Goal: Information Seeking & Learning: Learn about a topic

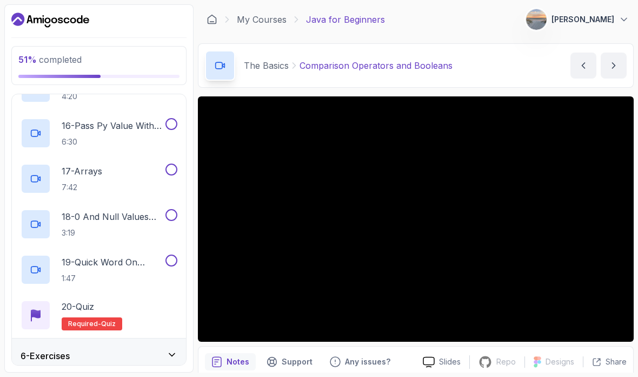
scroll to position [0, 0]
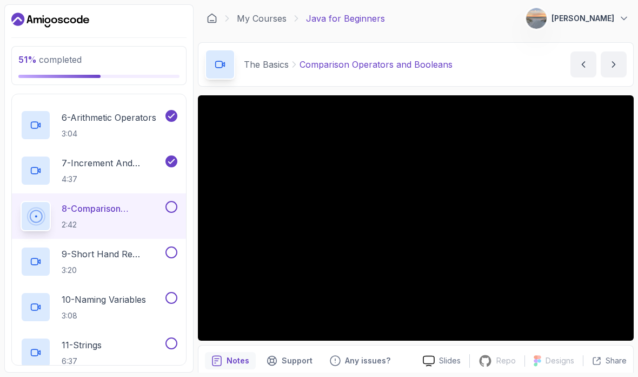
scroll to position [392, 0]
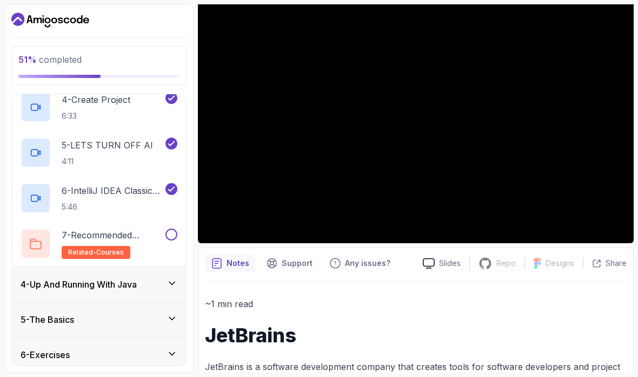
scroll to position [250, 0]
click at [146, 291] on div "4 - Up And Running With Java" at bounding box center [99, 284] width 157 height 13
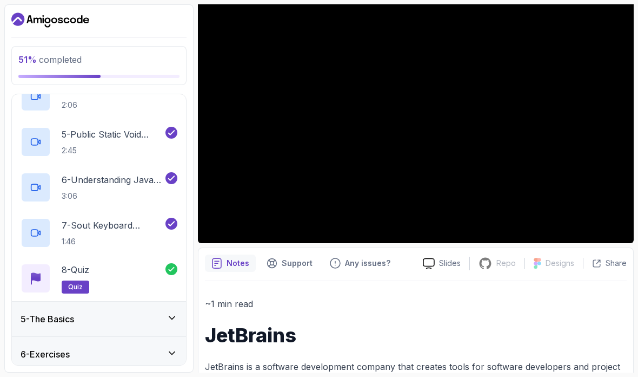
scroll to position [296, 0]
click at [157, 331] on div "5 - The Basics" at bounding box center [99, 319] width 174 height 35
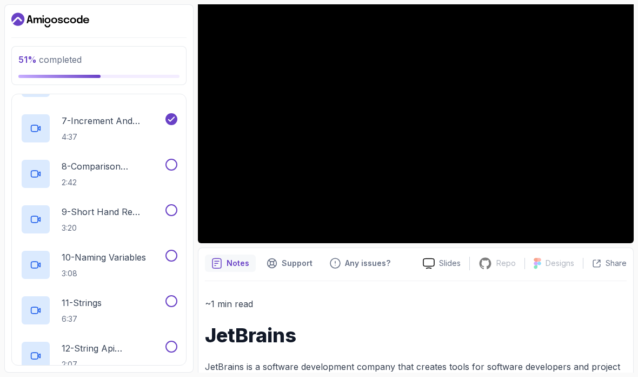
scroll to position [436, 0]
click at [159, 186] on p "2:42" at bounding box center [113, 182] width 102 height 11
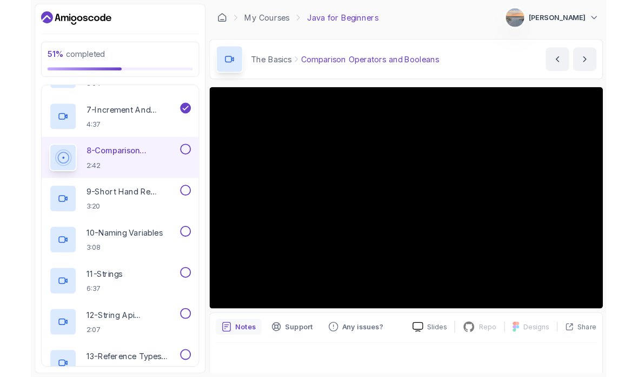
scroll to position [43, 0]
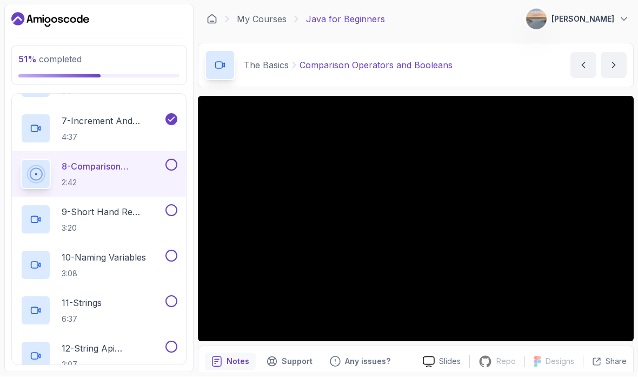
click at [169, 205] on button at bounding box center [172, 211] width 12 height 12
click at [176, 159] on button at bounding box center [172, 165] width 12 height 12
click at [174, 205] on icon at bounding box center [172, 210] width 10 height 11
click at [124, 206] on h2 "9 - Short Hand Re Assignment 3:20" at bounding box center [113, 220] width 102 height 28
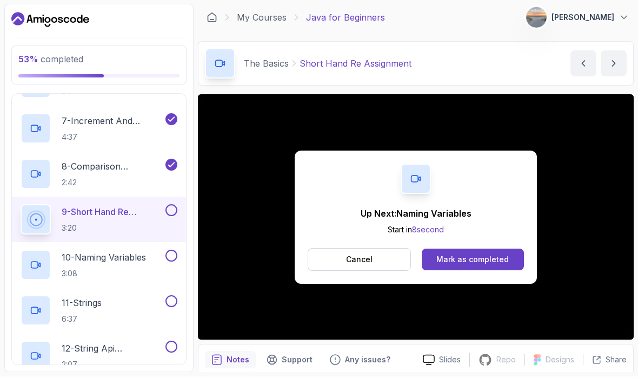
scroll to position [1, 0]
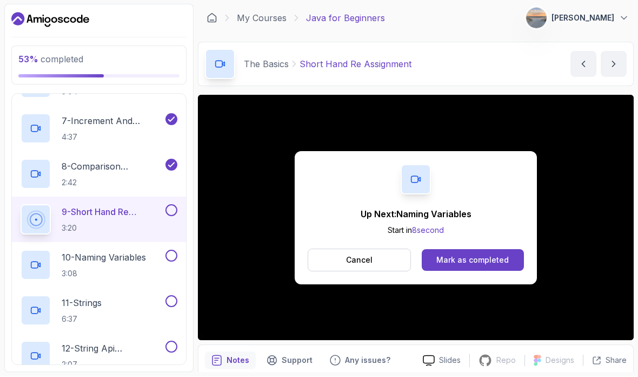
click at [493, 255] on div "Mark as completed" at bounding box center [473, 260] width 72 height 11
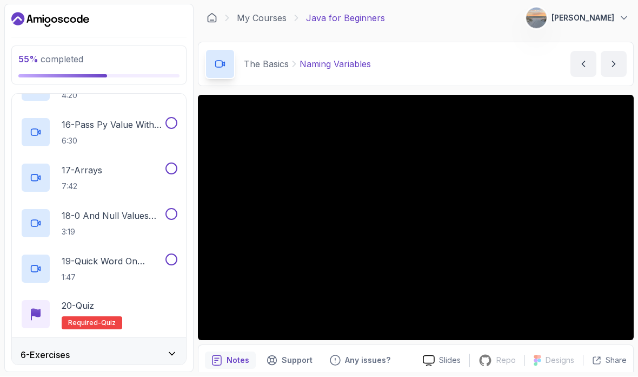
scroll to position [841, 0]
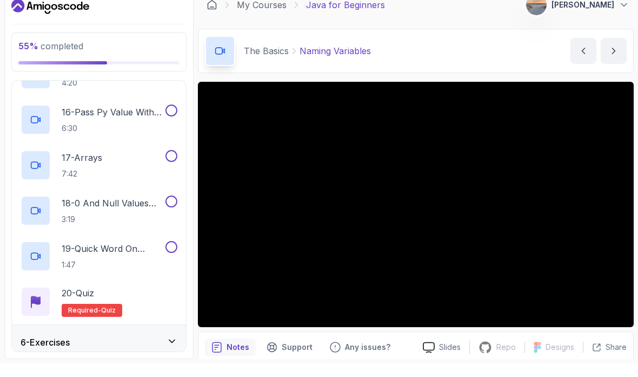
click at [173, 349] on icon at bounding box center [172, 354] width 11 height 11
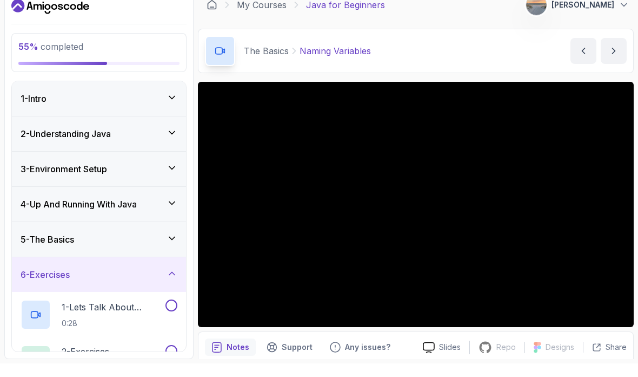
scroll to position [0, 0]
click at [176, 281] on icon at bounding box center [172, 286] width 11 height 11
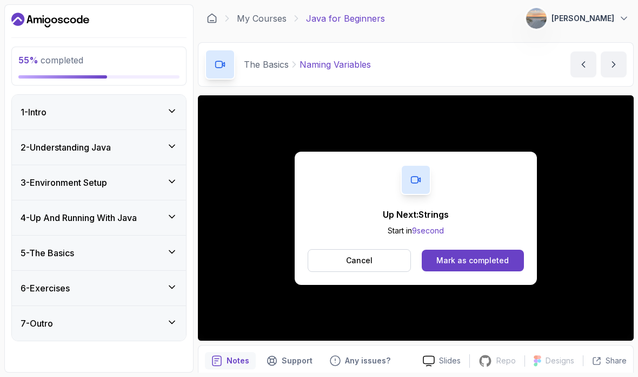
click at [394, 266] on button "Cancel" at bounding box center [359, 260] width 103 height 23
